Goal: Information Seeking & Learning: Learn about a topic

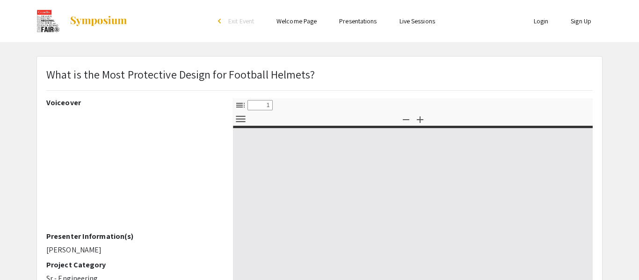
select select "custom"
type input "0"
select select "custom"
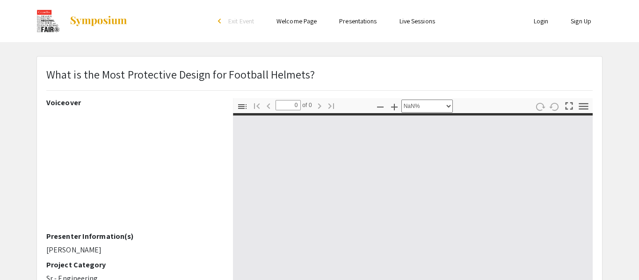
type input "1"
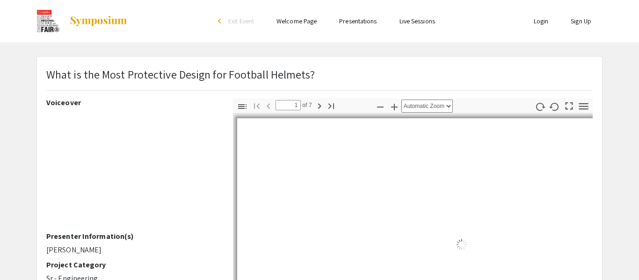
select select "auto"
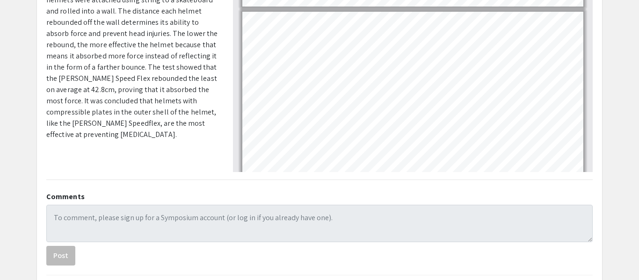
scroll to position [51, 0]
type input "2"
select select "custom"
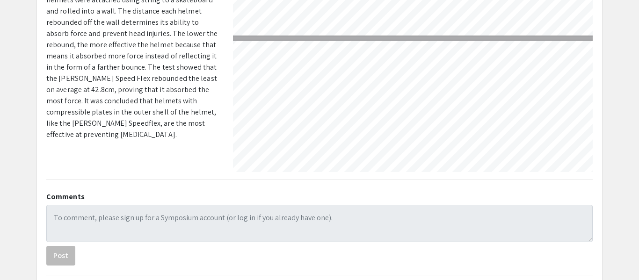
type input "3"
select select "custom"
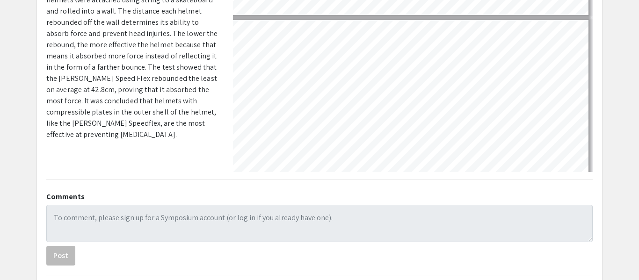
type input "4"
select select "custom"
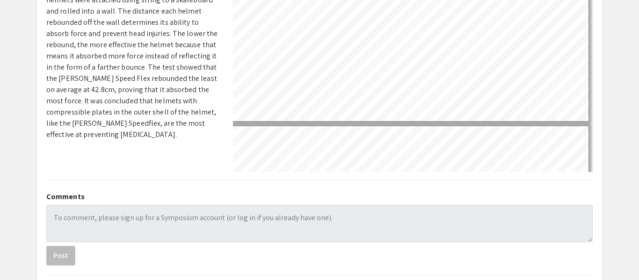
type input "5"
select select "custom"
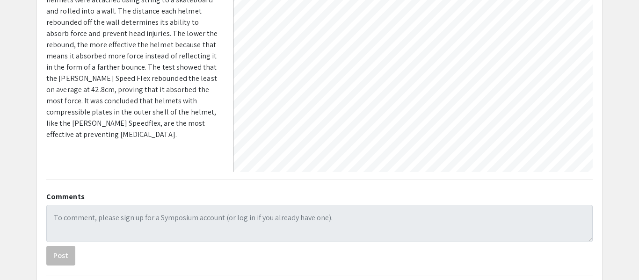
scroll to position [832, 4]
